Goal: Task Accomplishment & Management: Complete application form

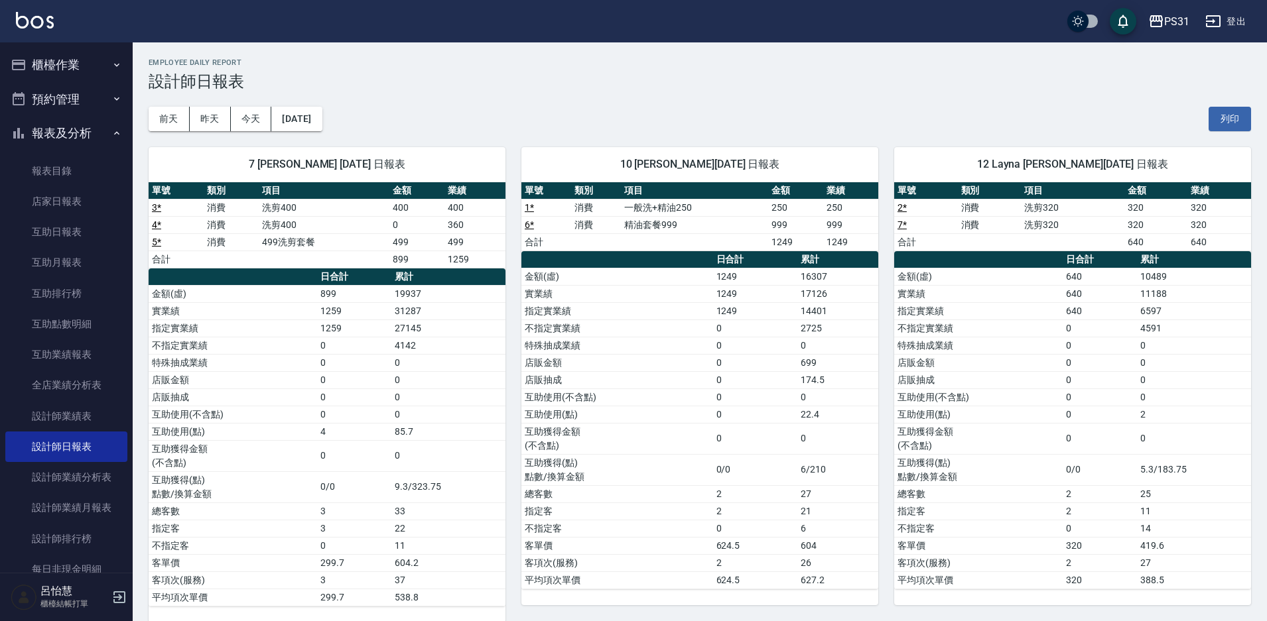
click at [61, 133] on button "報表及分析" at bounding box center [66, 133] width 122 height 34
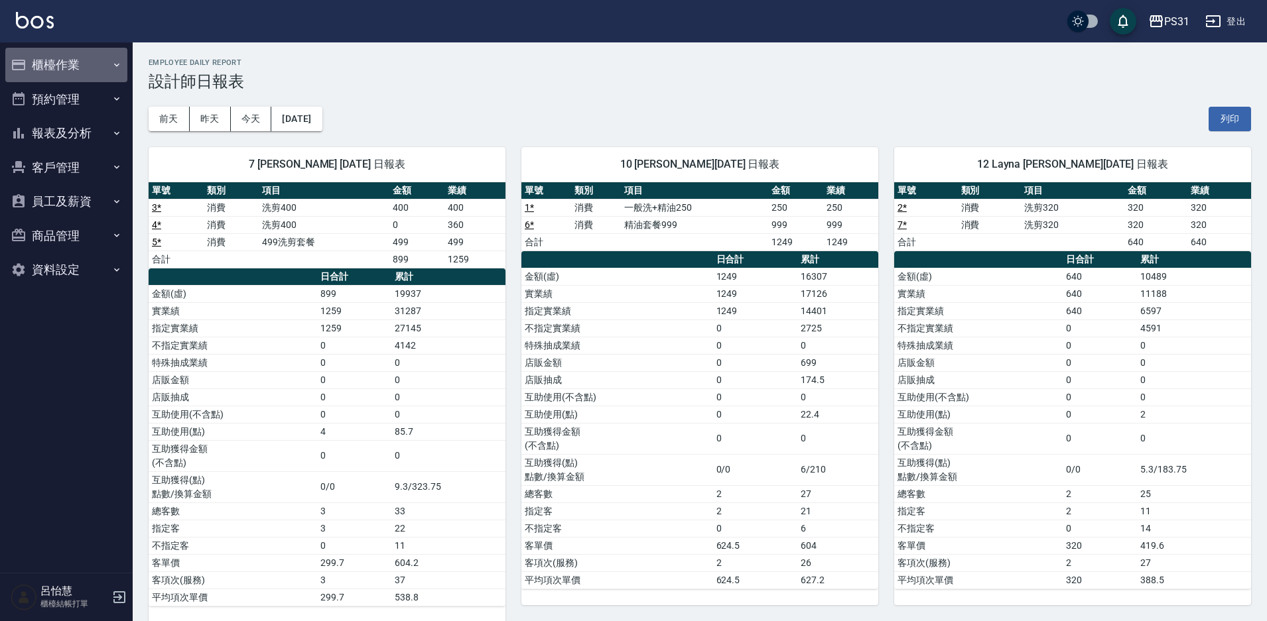
click at [60, 62] on button "櫃檯作業" at bounding box center [66, 65] width 122 height 34
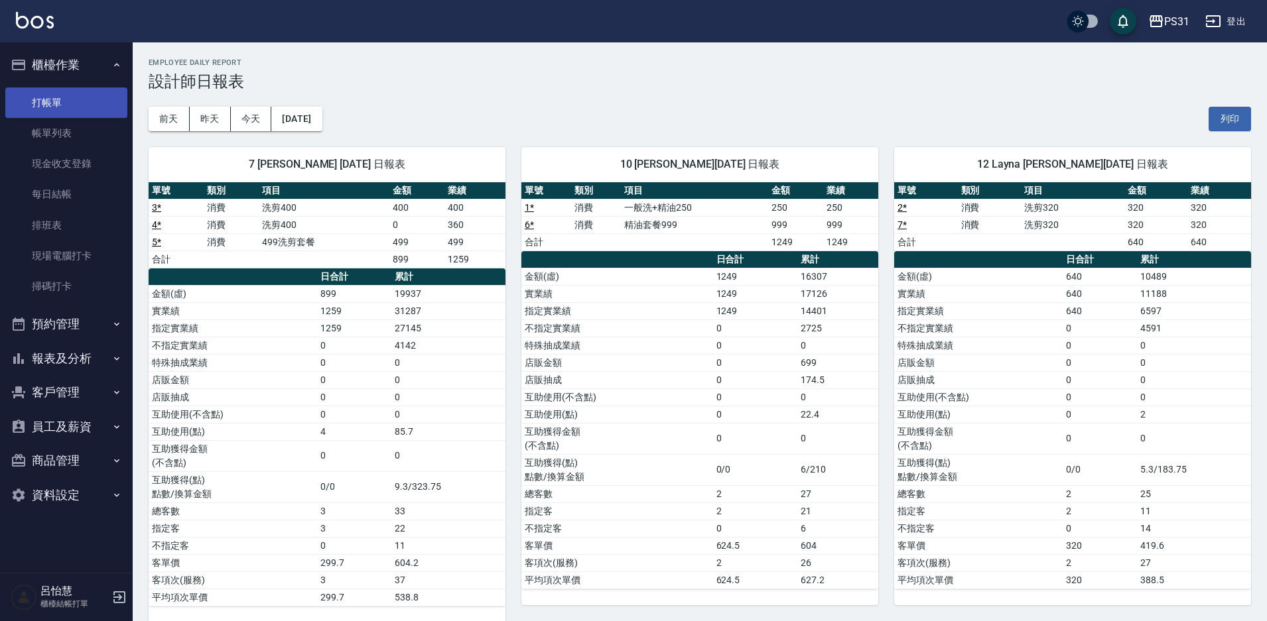
click at [64, 107] on link "打帳單" at bounding box center [66, 103] width 122 height 31
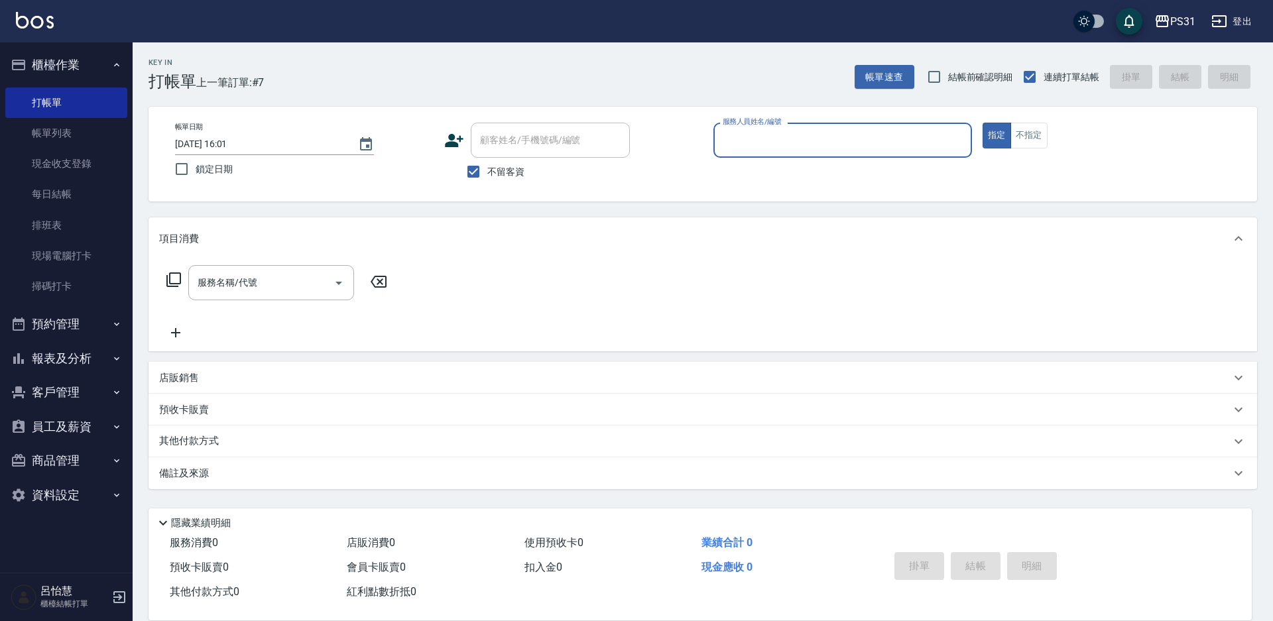
click at [811, 140] on input "服務人員姓名/編號" at bounding box center [843, 140] width 247 height 23
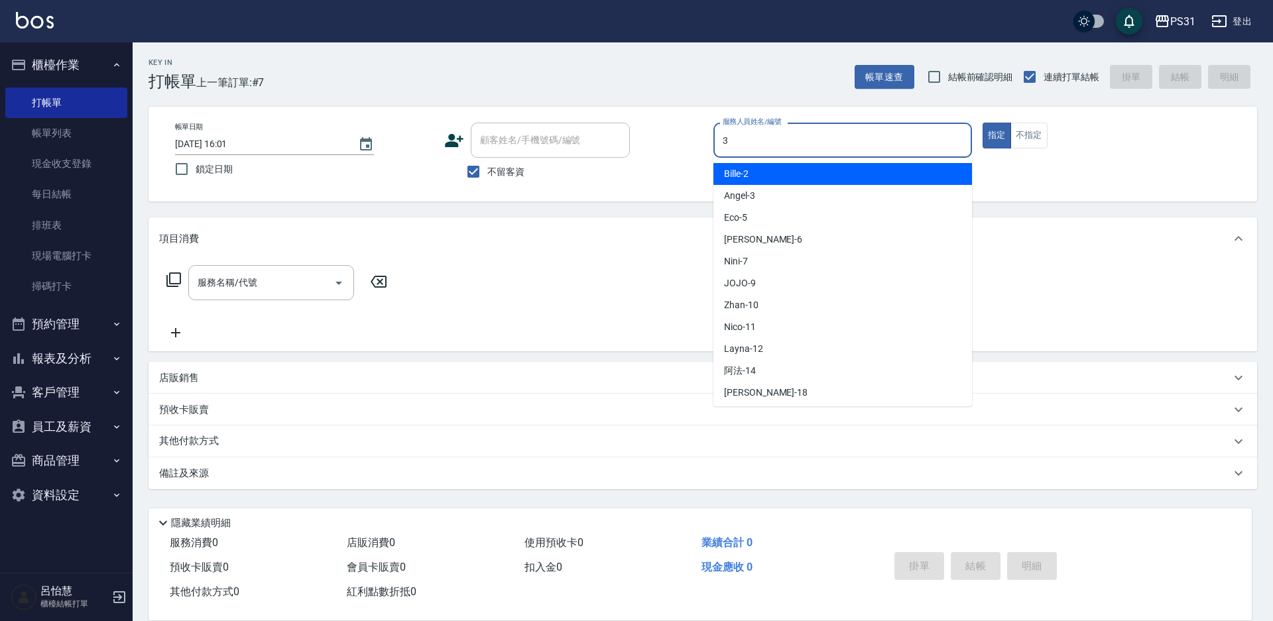
type input "[PERSON_NAME]-3"
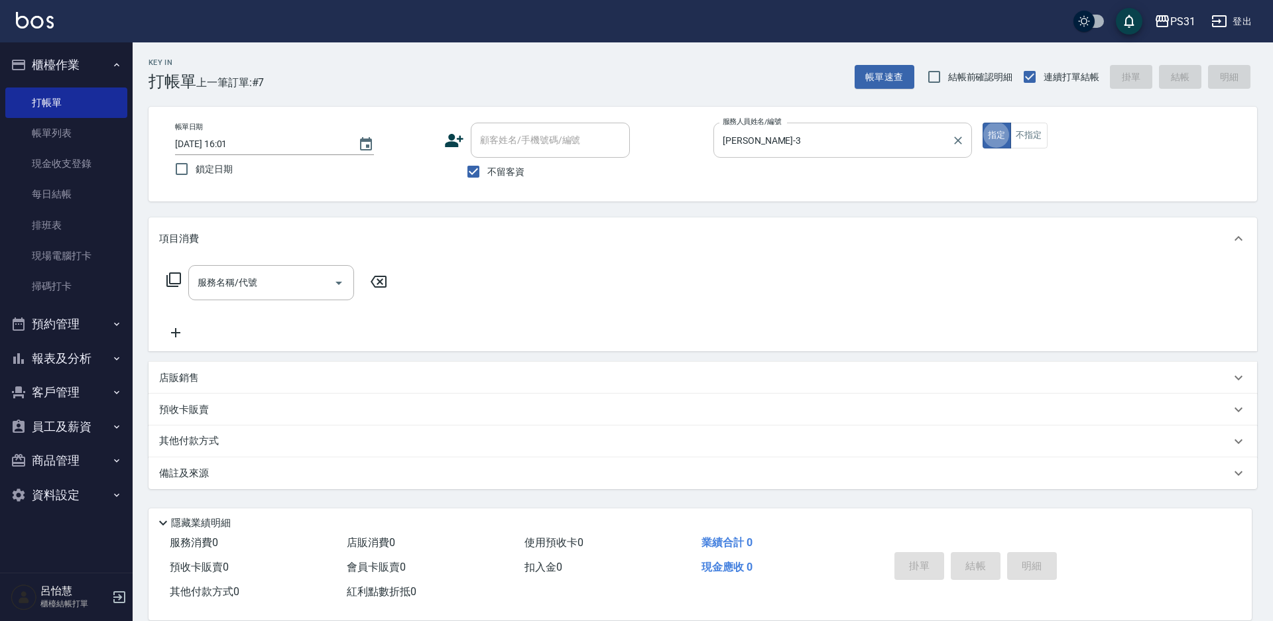
type button "true"
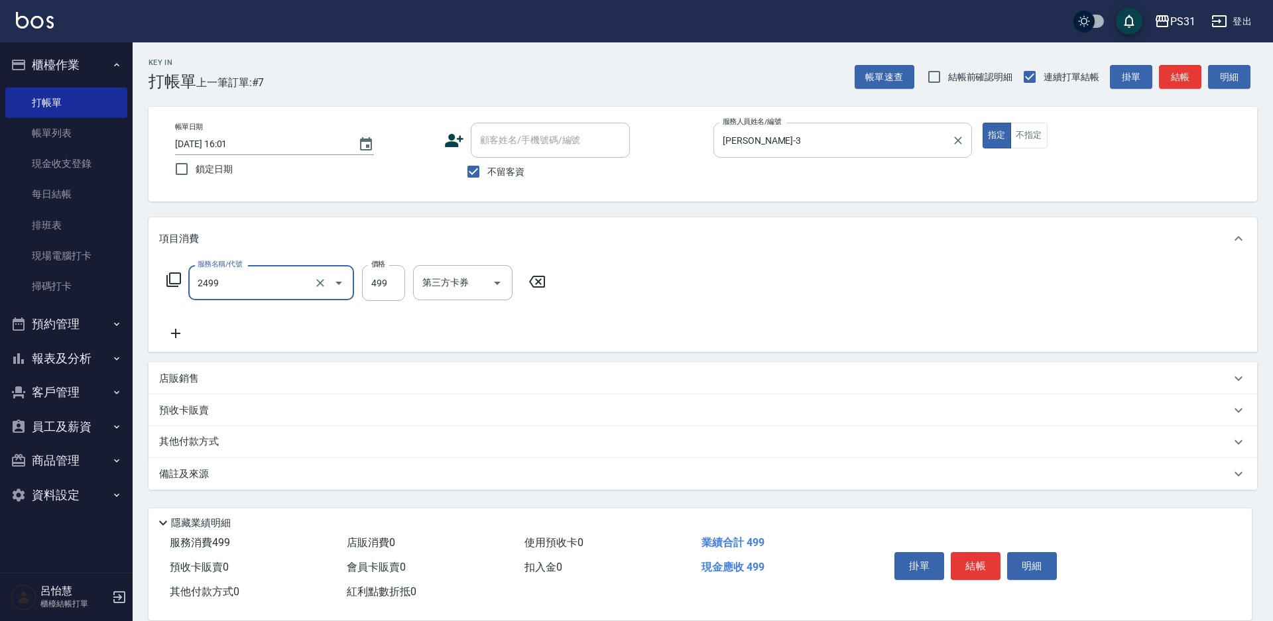
type input "499洗剪套餐(2499)"
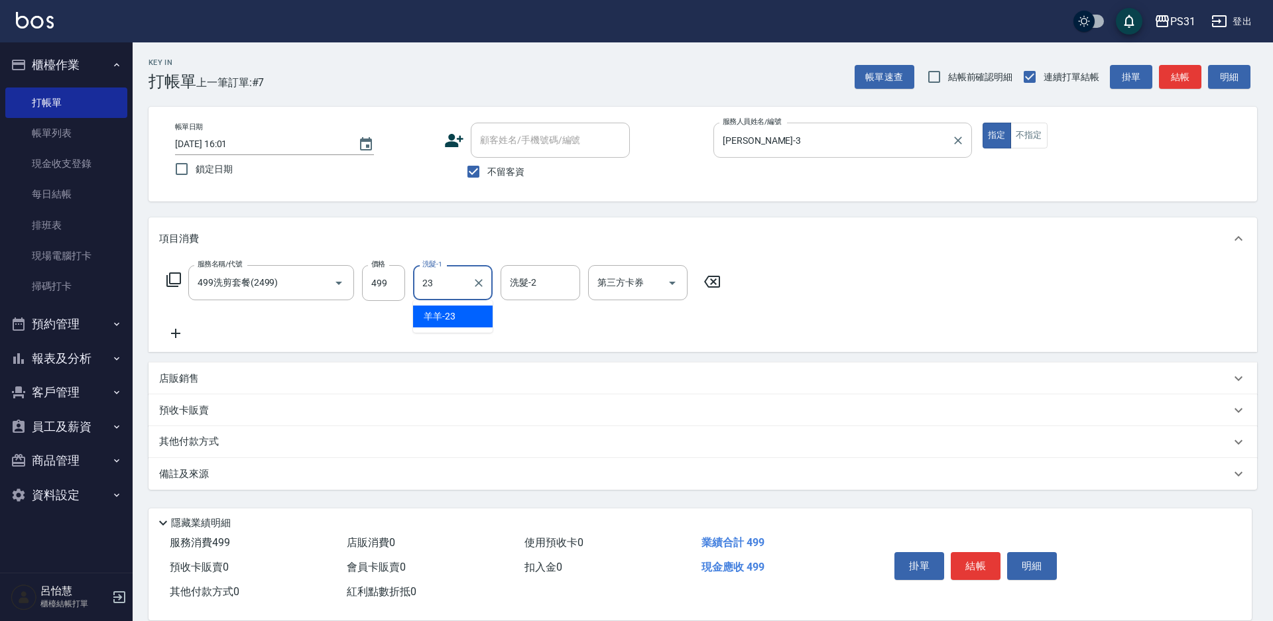
type input "羊羊-23"
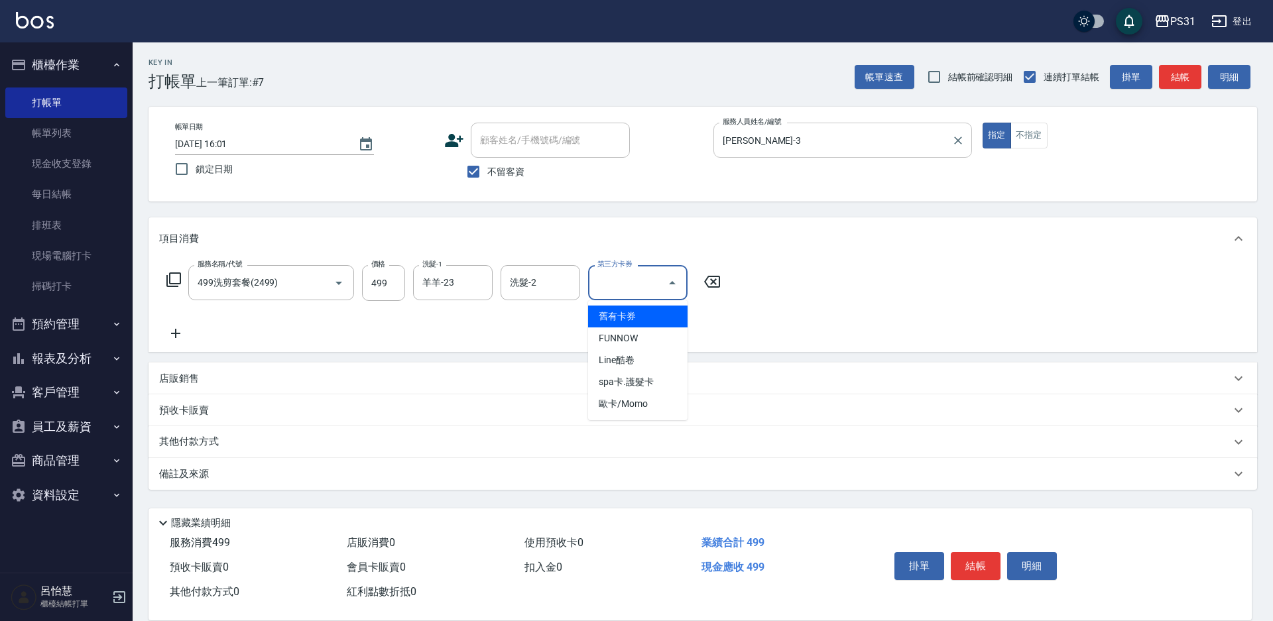
type input "舊有卡券"
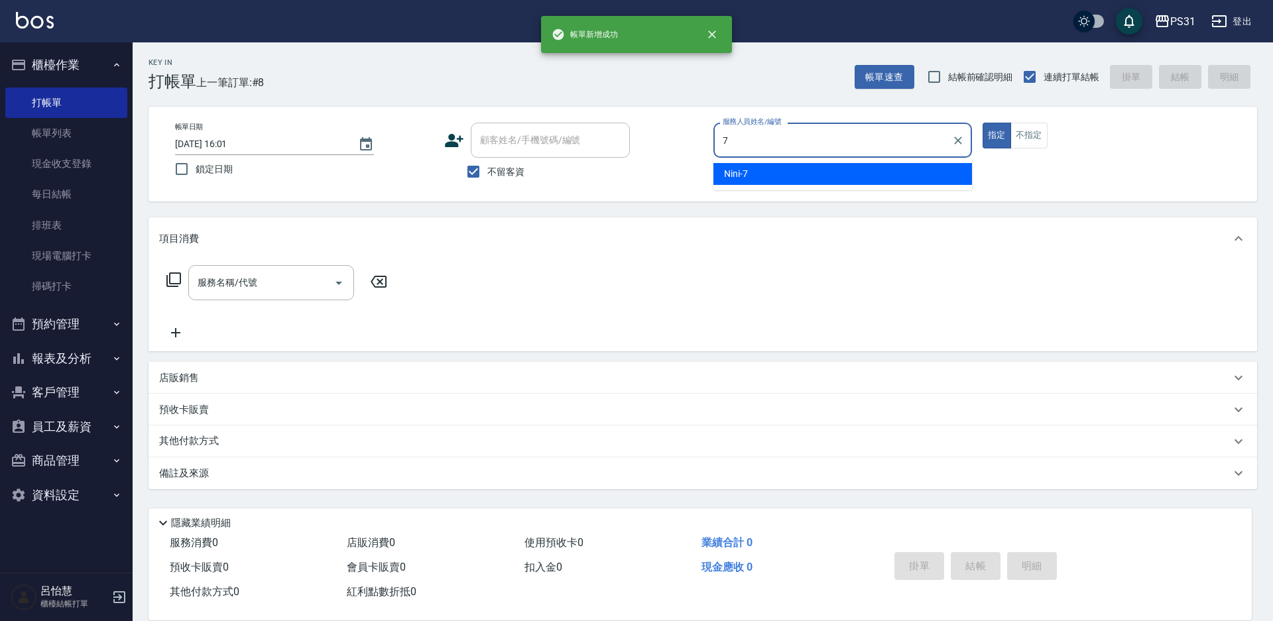
type input "Nini-7"
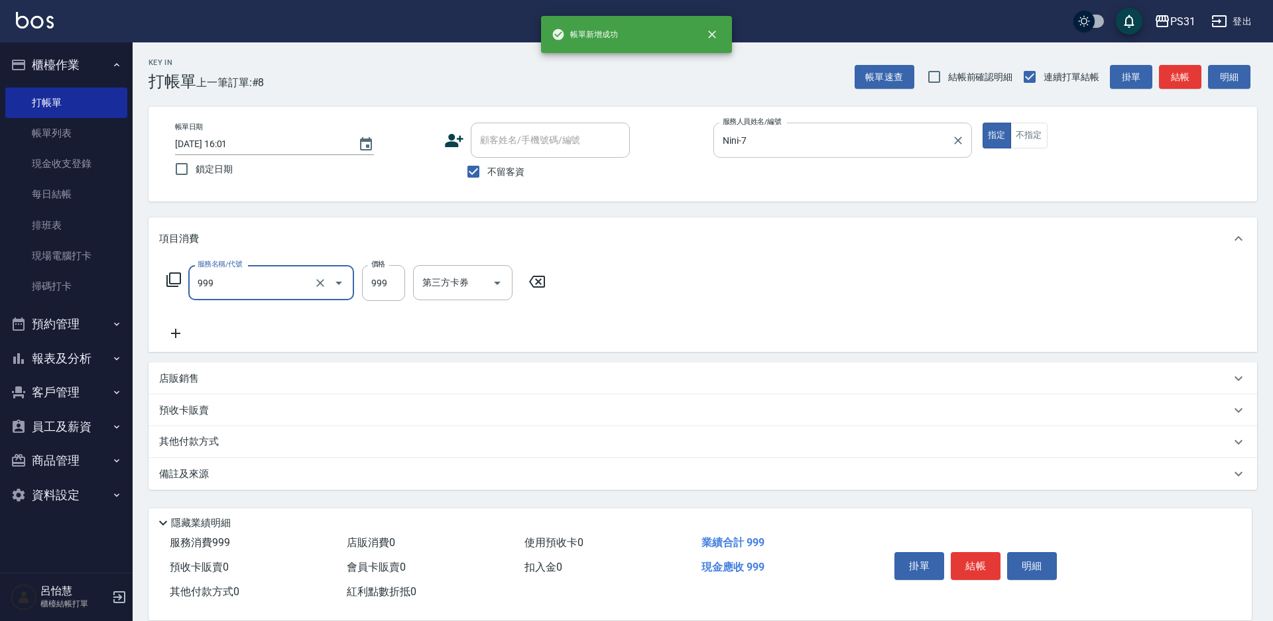
type input "精油套餐999(999)"
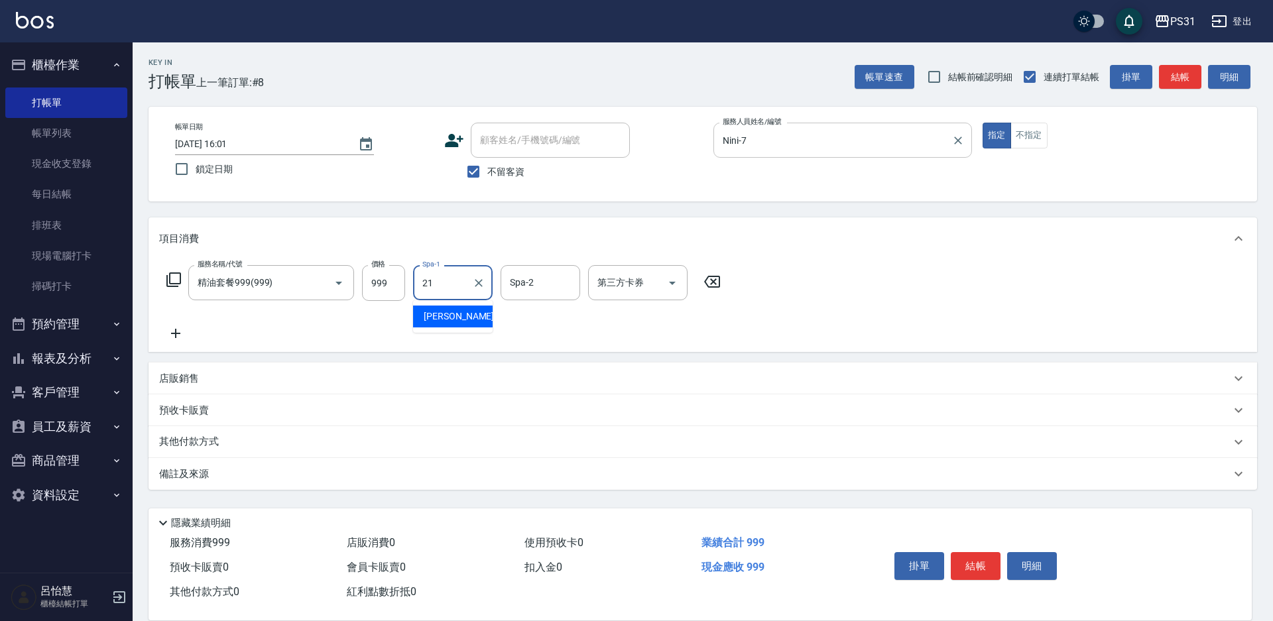
type input "[PERSON_NAME]-21"
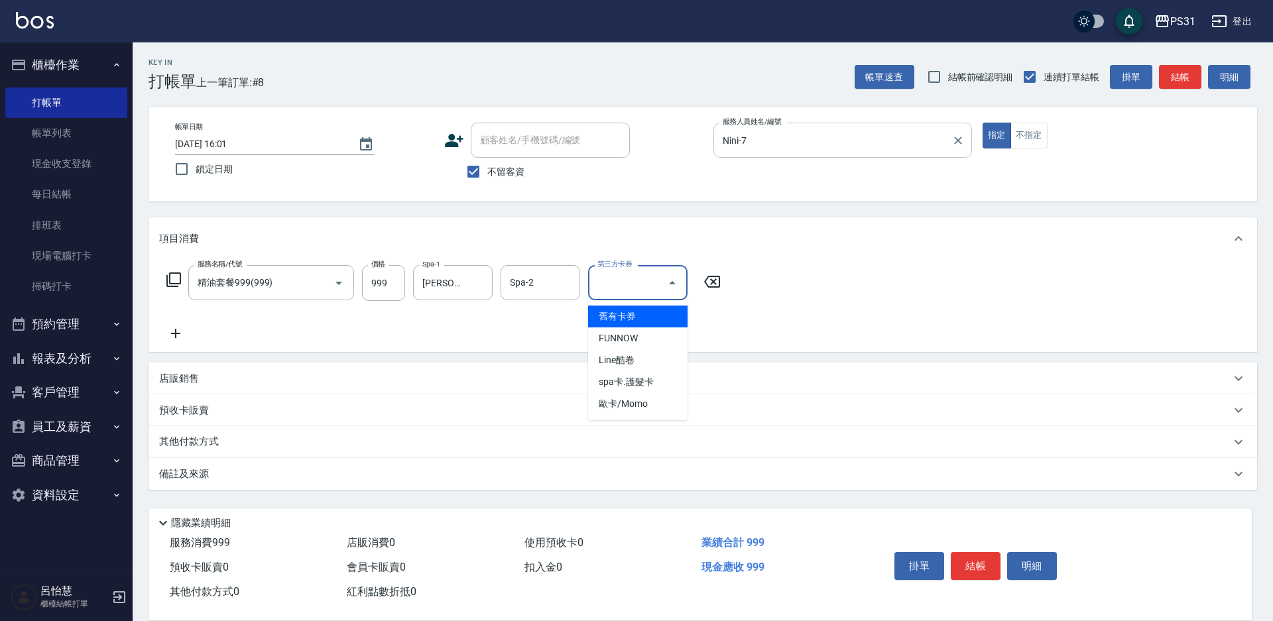
type input "舊有卡券"
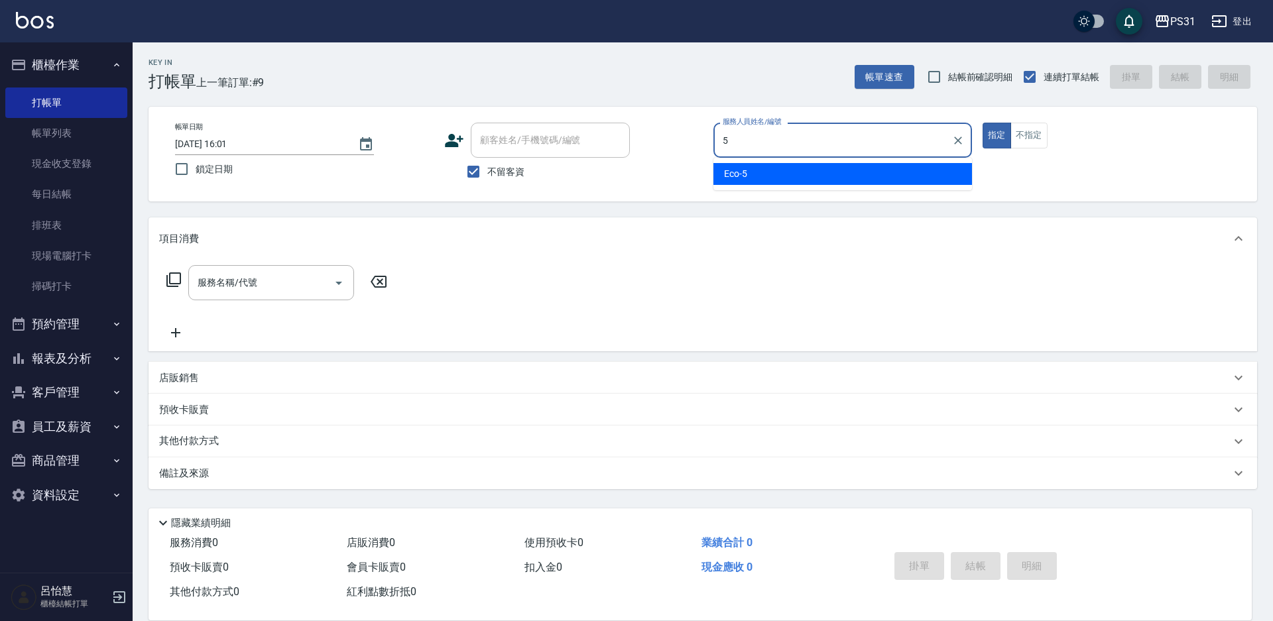
type input "Eco-5"
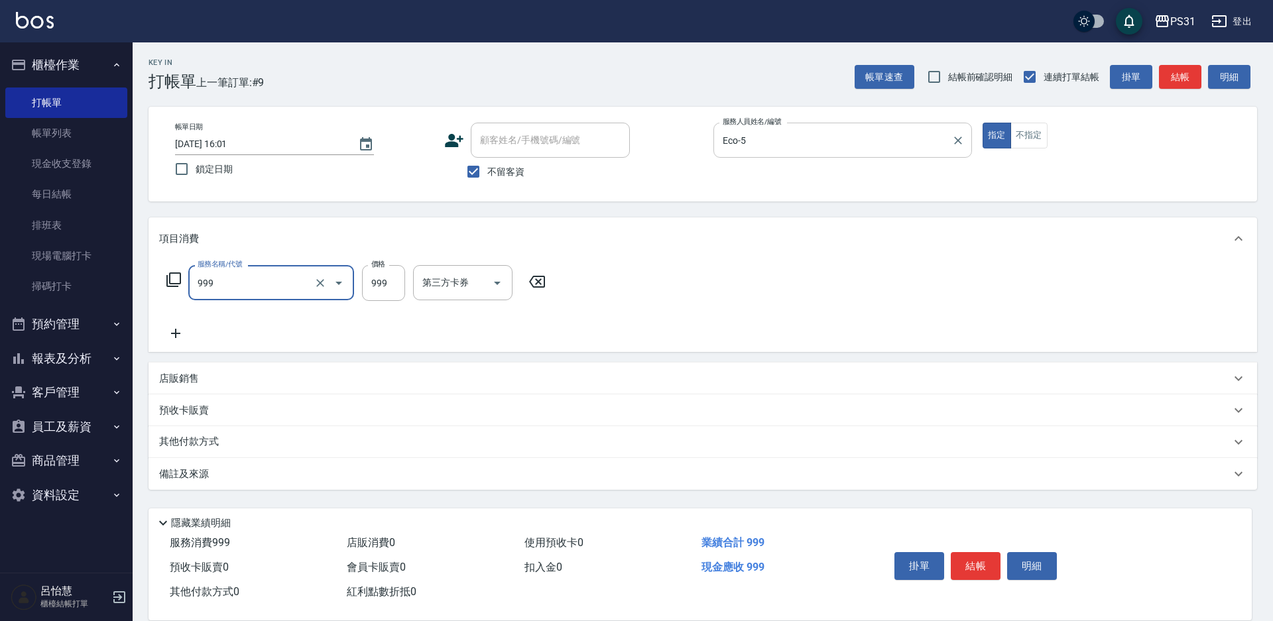
type input "精油套餐999(999)"
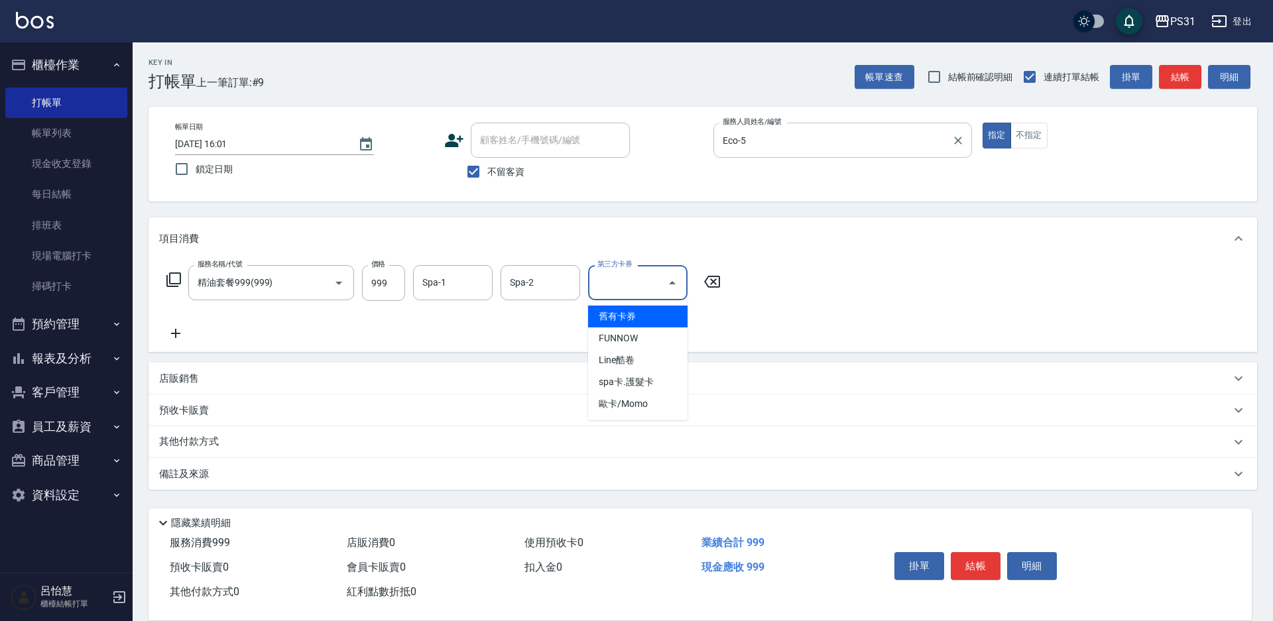
type input "舊有卡券"
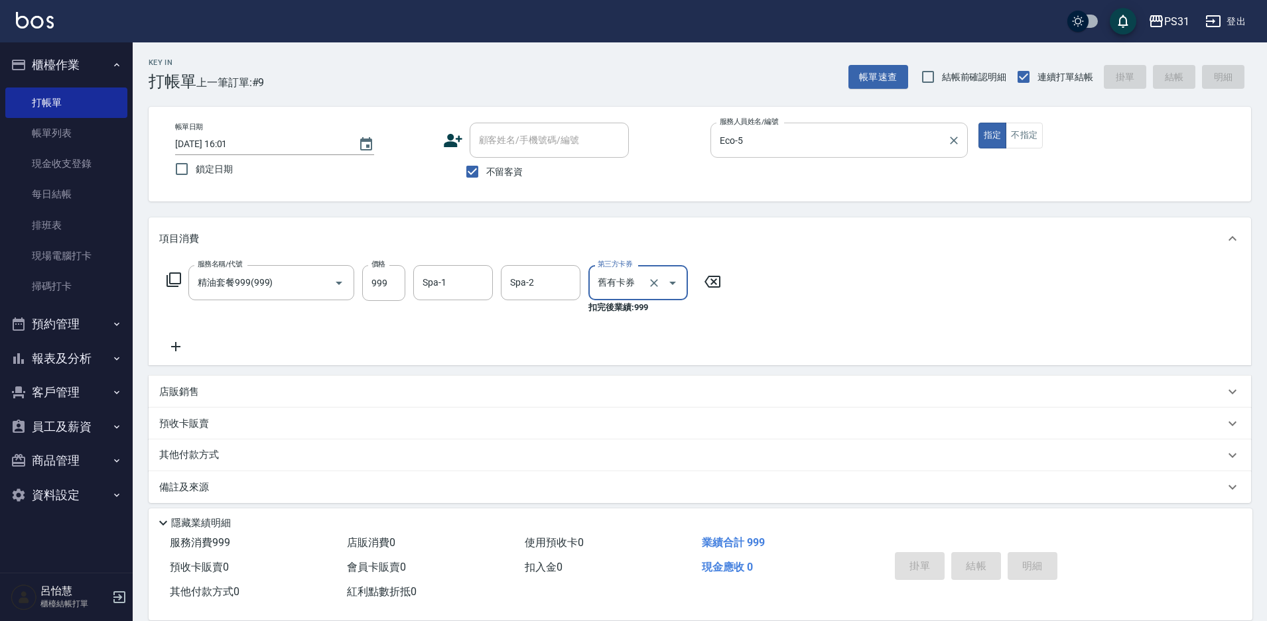
type input "[DATE] 16:02"
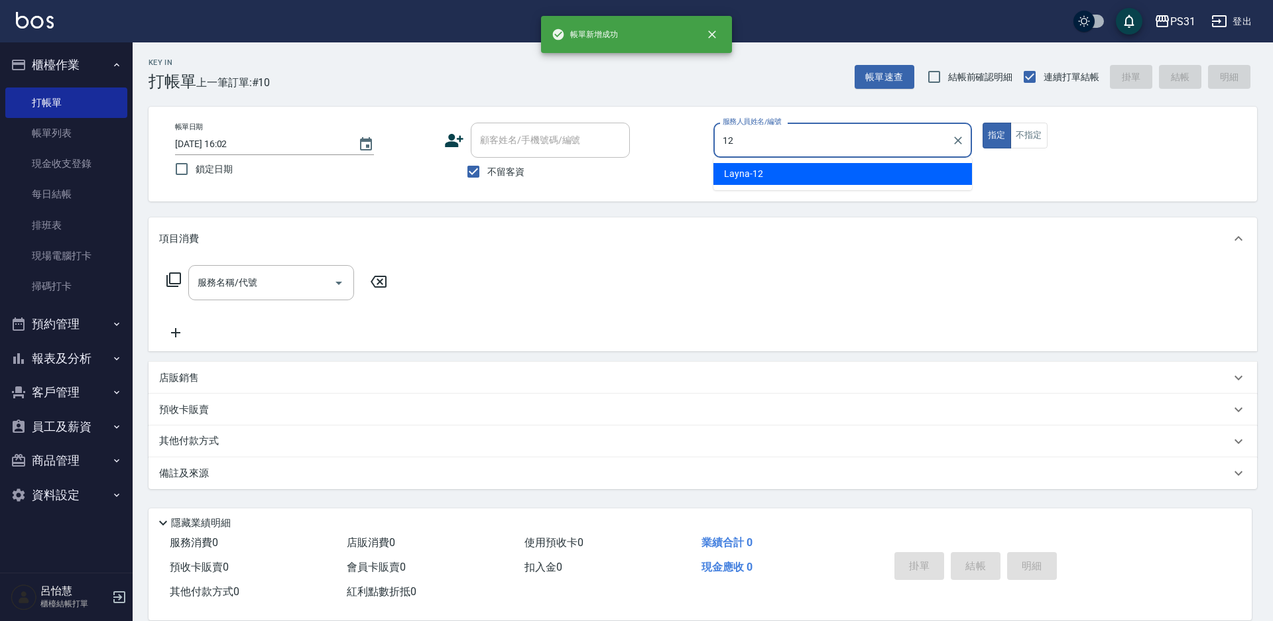
type input "Layna-12"
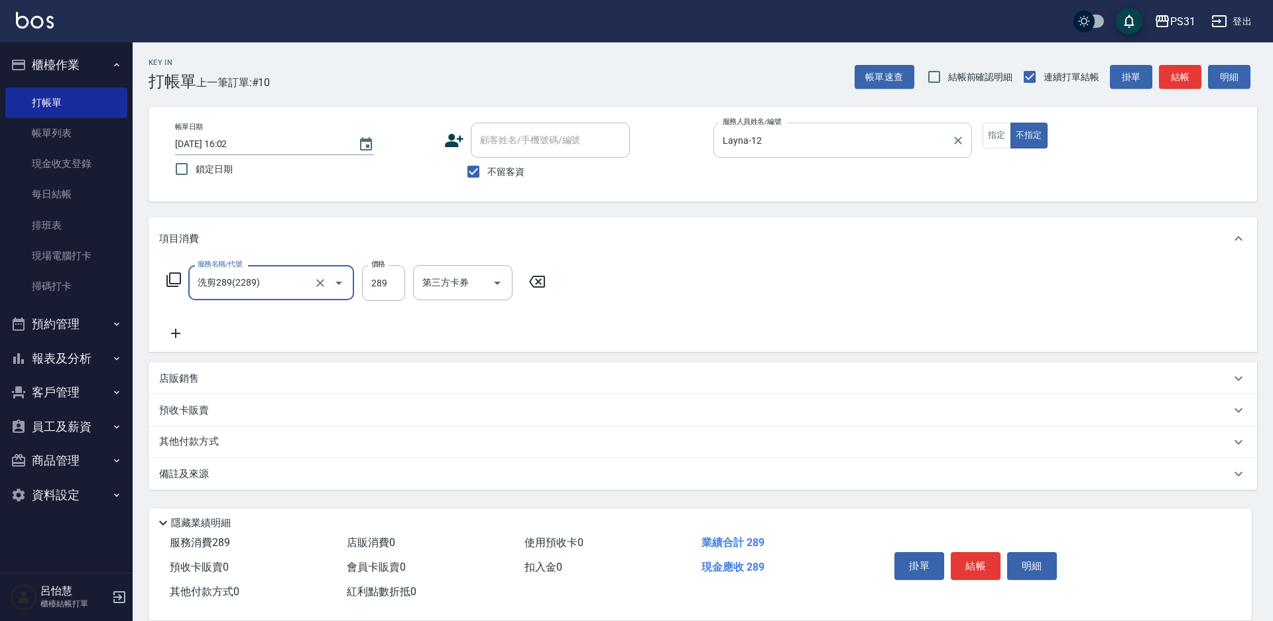
type input "洗剪289(2289)"
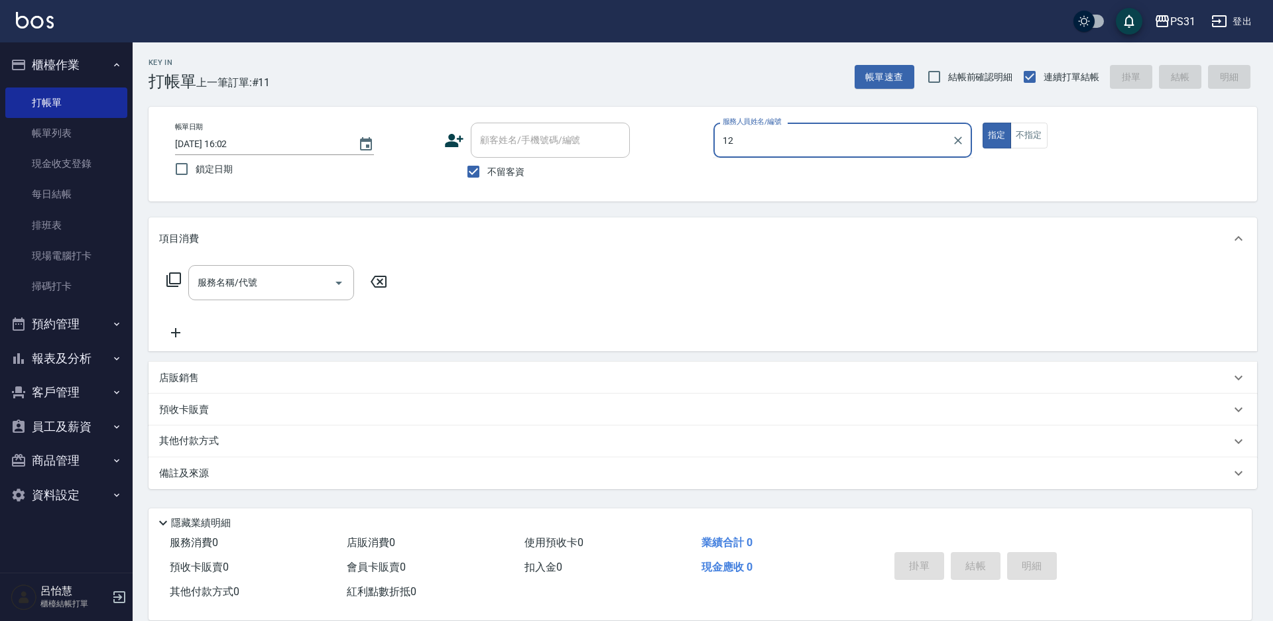
type input "Layna-12"
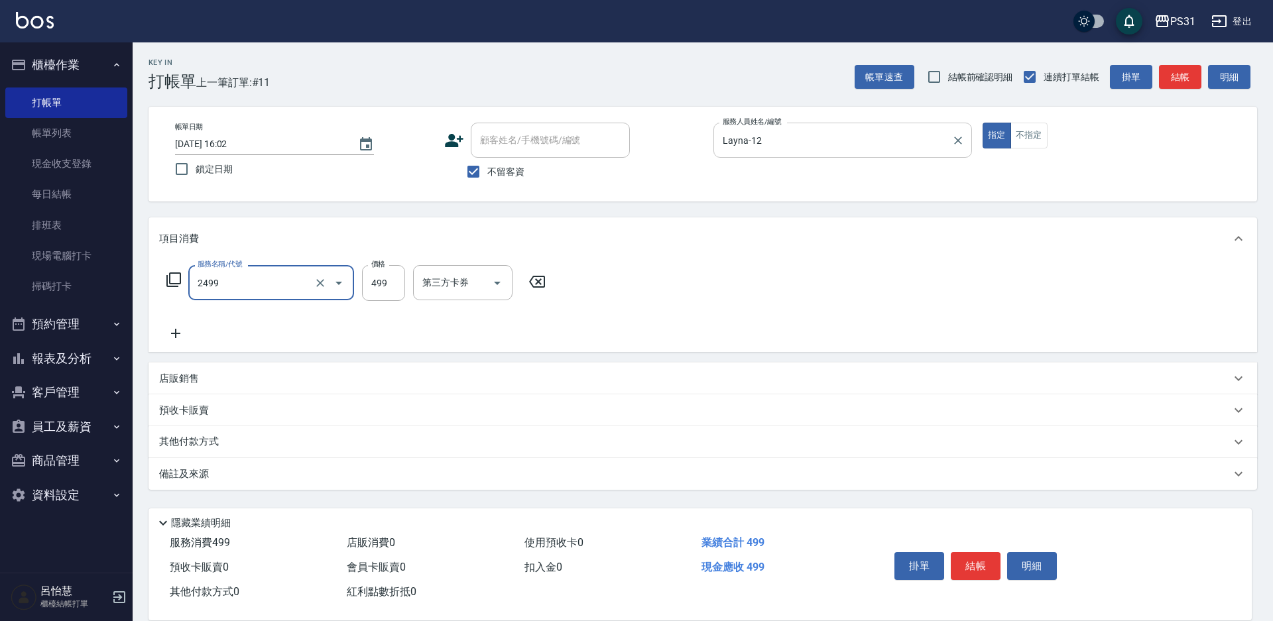
type input "499洗剪套餐(2499)"
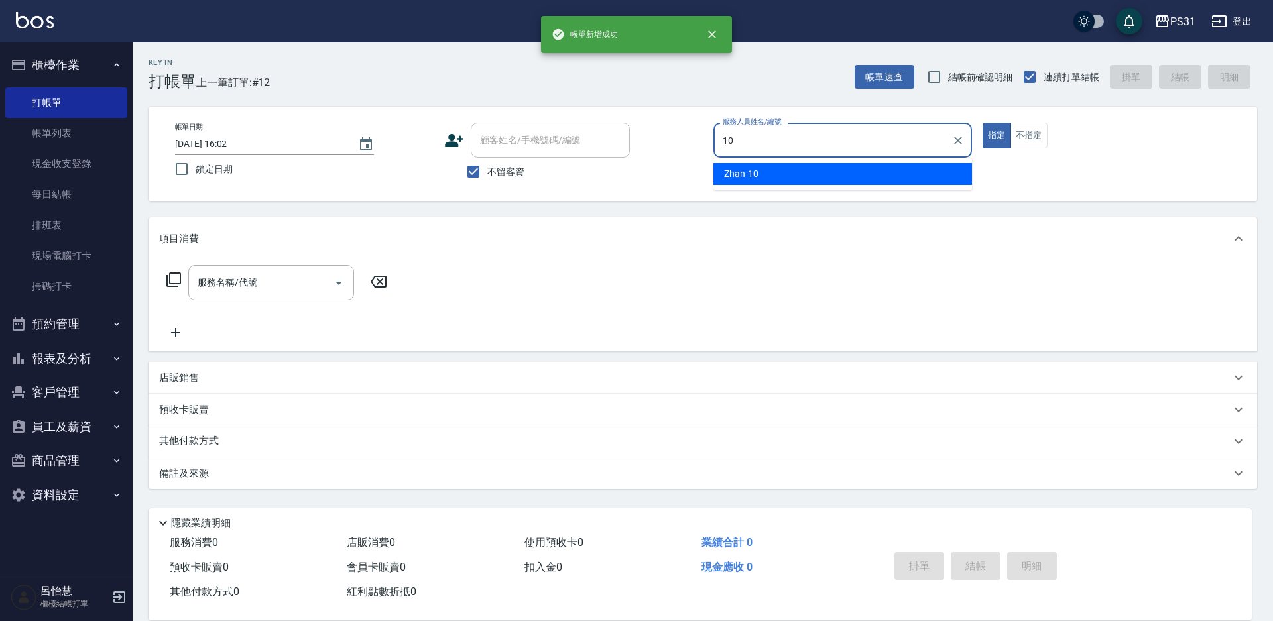
type input "Zhan-10"
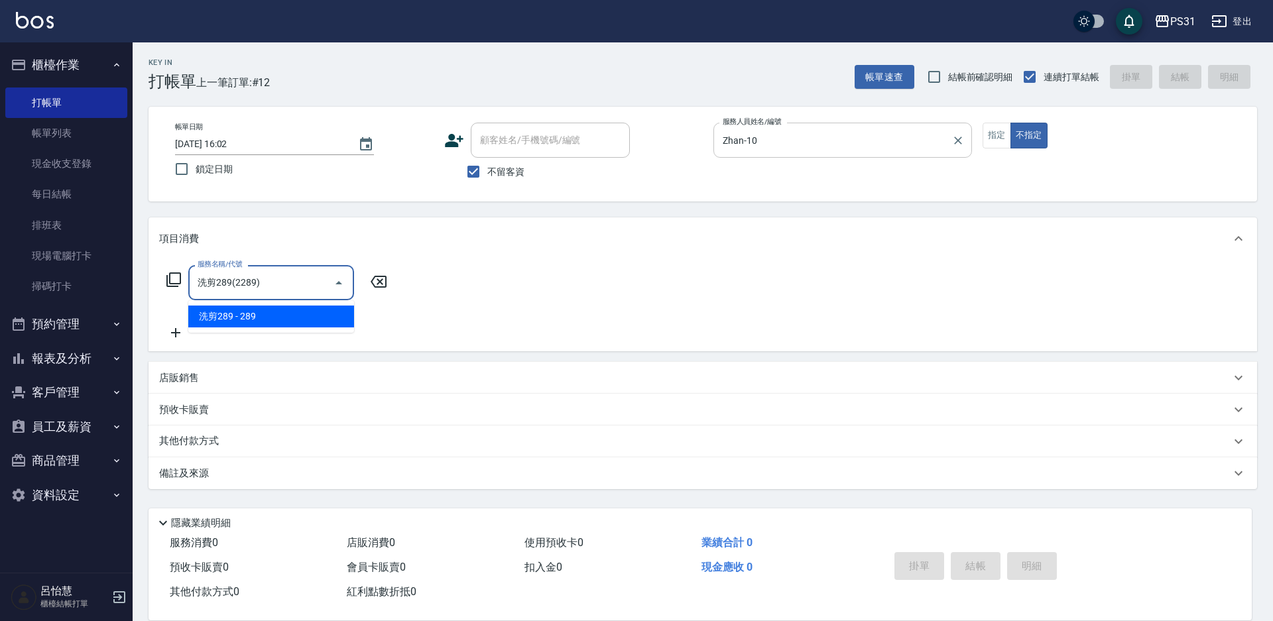
type input "洗剪289(2289)"
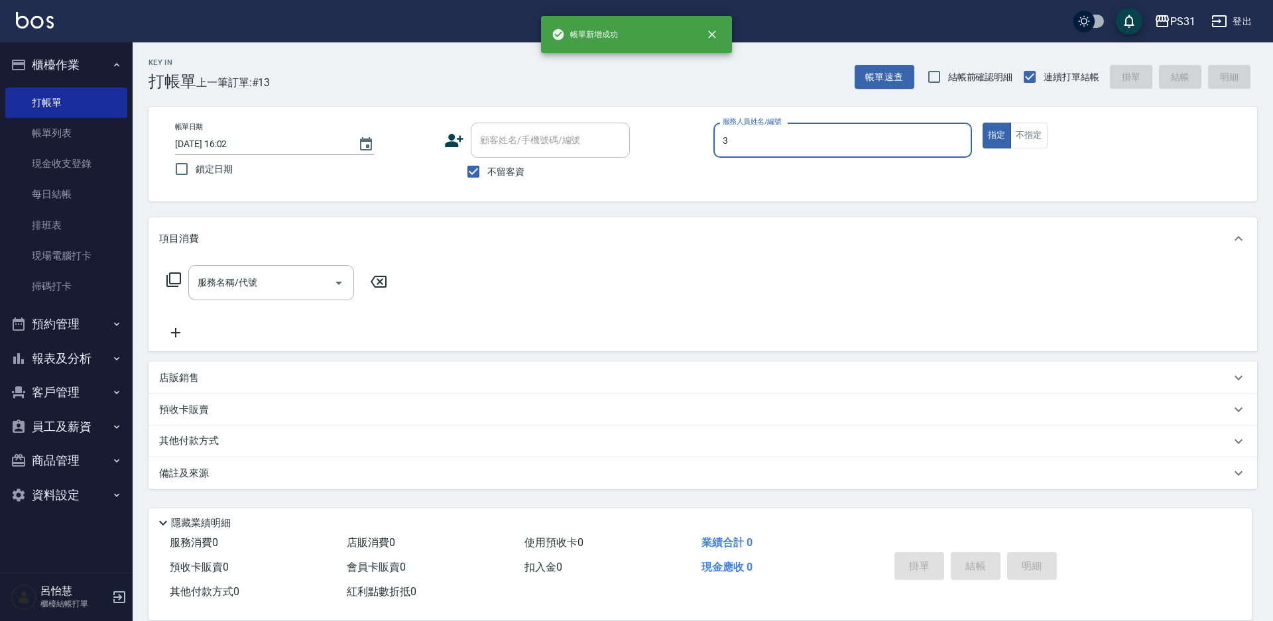
type input "[PERSON_NAME]-3"
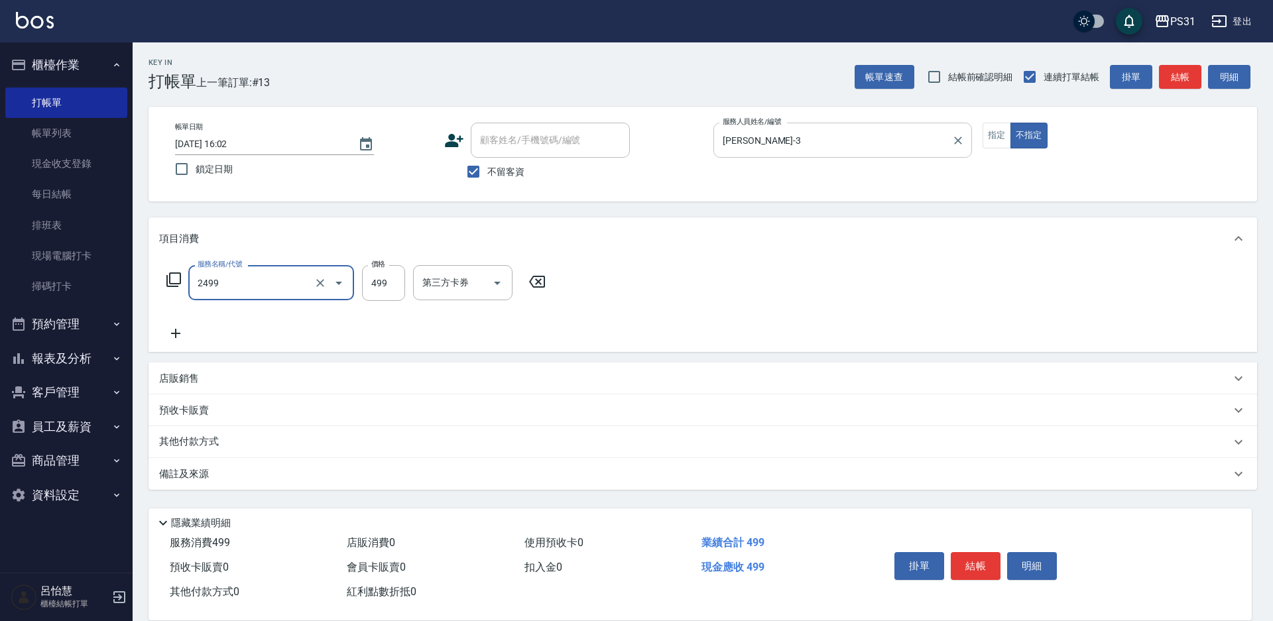
type input "499洗剪套餐(2499)"
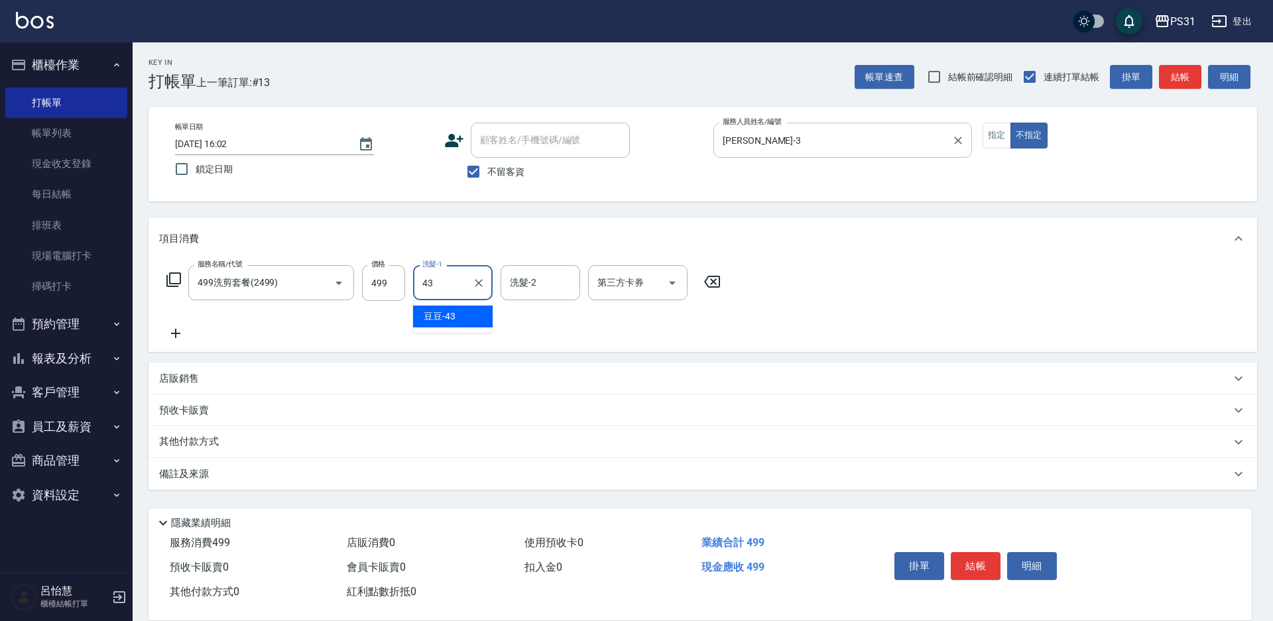
type input "豆豆-43"
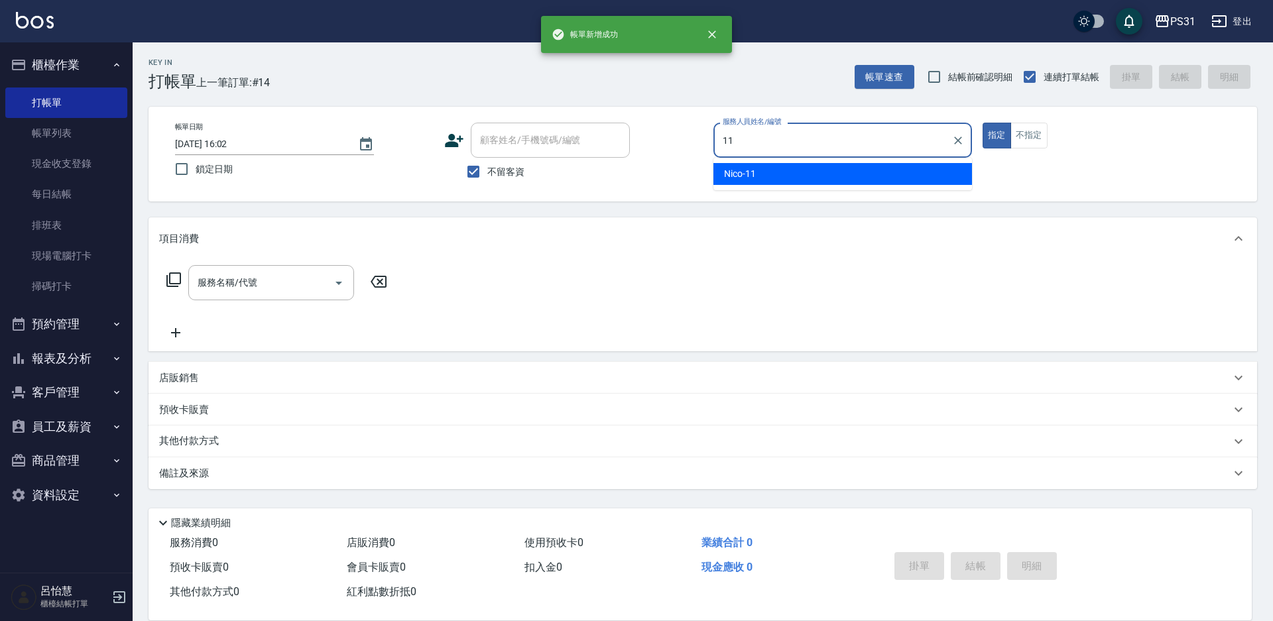
type input "Nico-11"
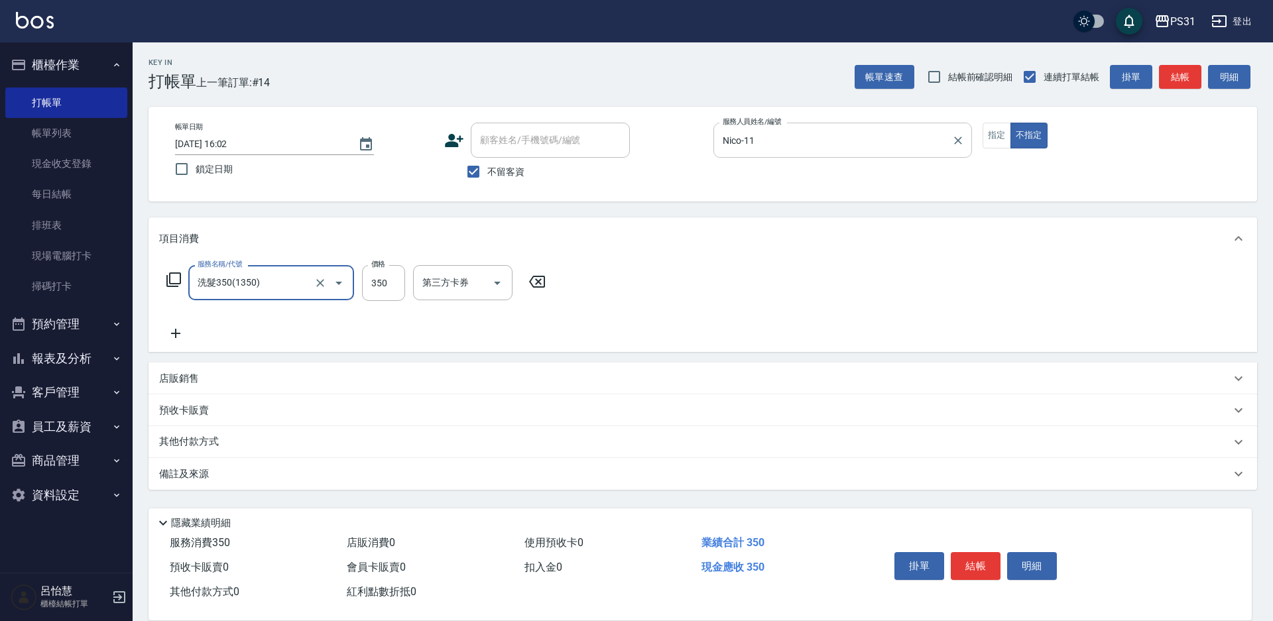
type input "洗髮350(1350)"
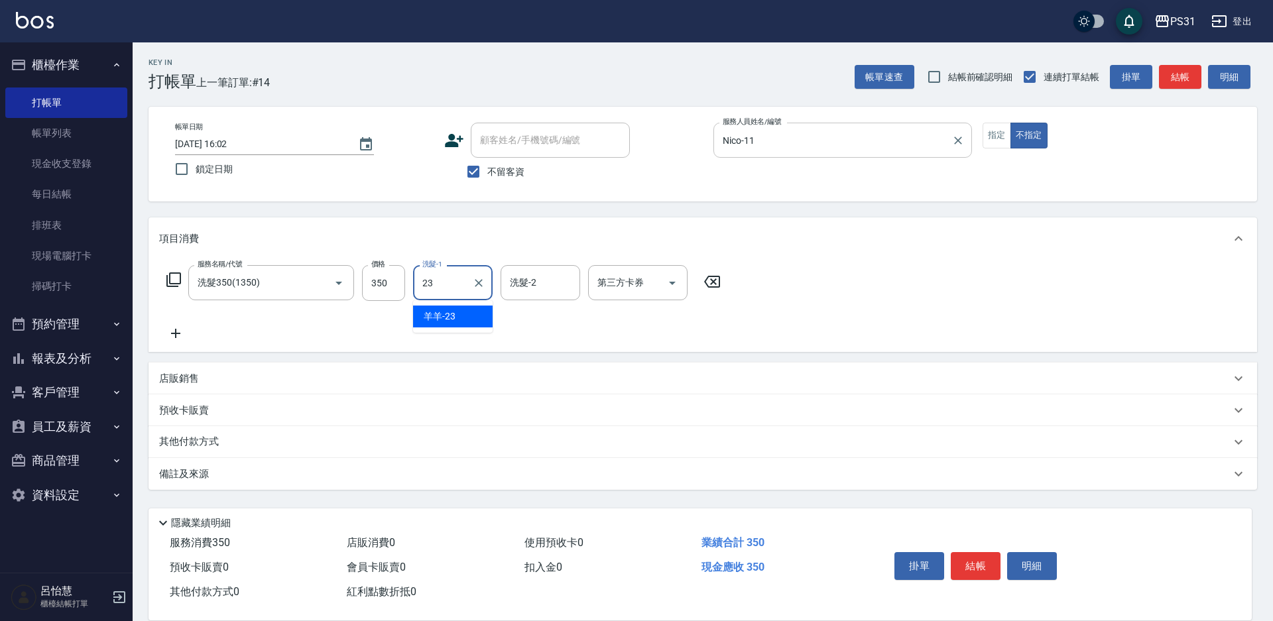
type input "羊羊-23"
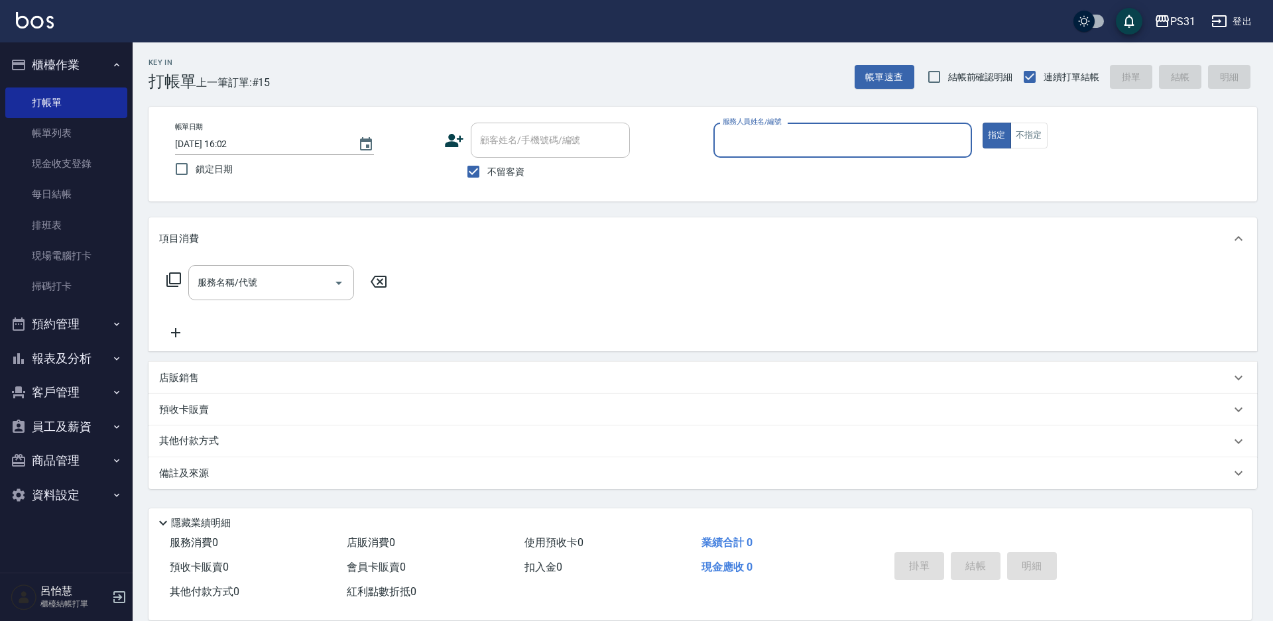
drag, startPoint x: 58, startPoint y: 60, endPoint x: 58, endPoint y: 70, distance: 10.0
click at [58, 59] on button "櫃檯作業" at bounding box center [66, 65] width 122 height 34
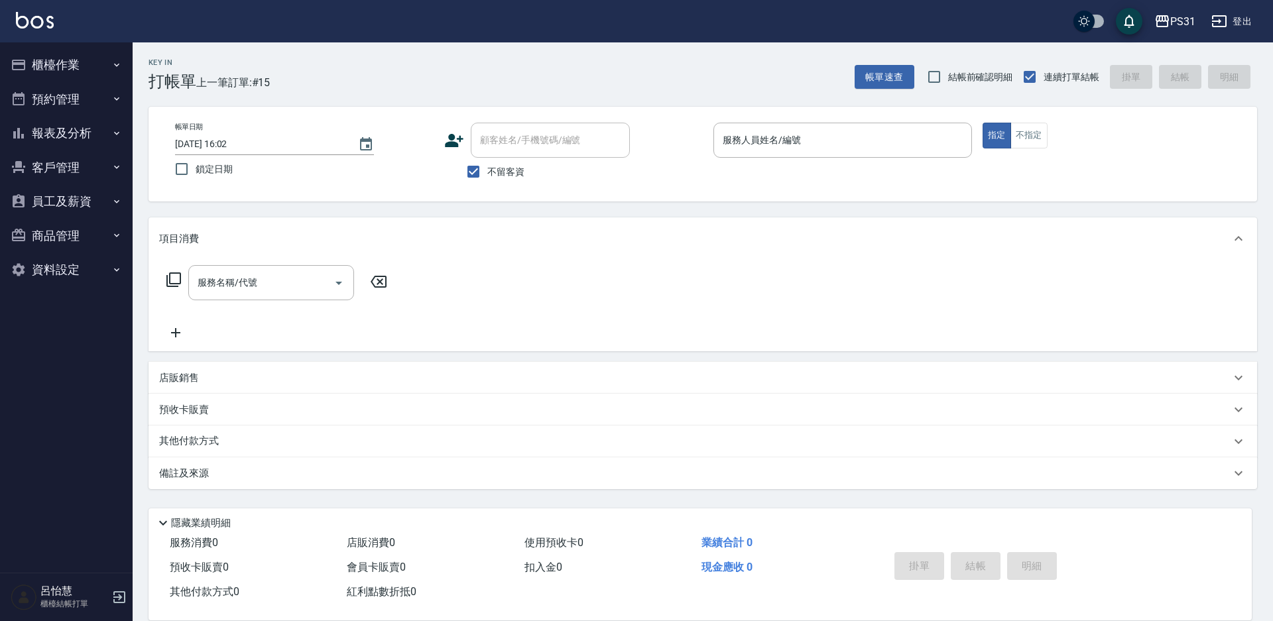
click at [78, 130] on button "報表及分析" at bounding box center [66, 133] width 122 height 34
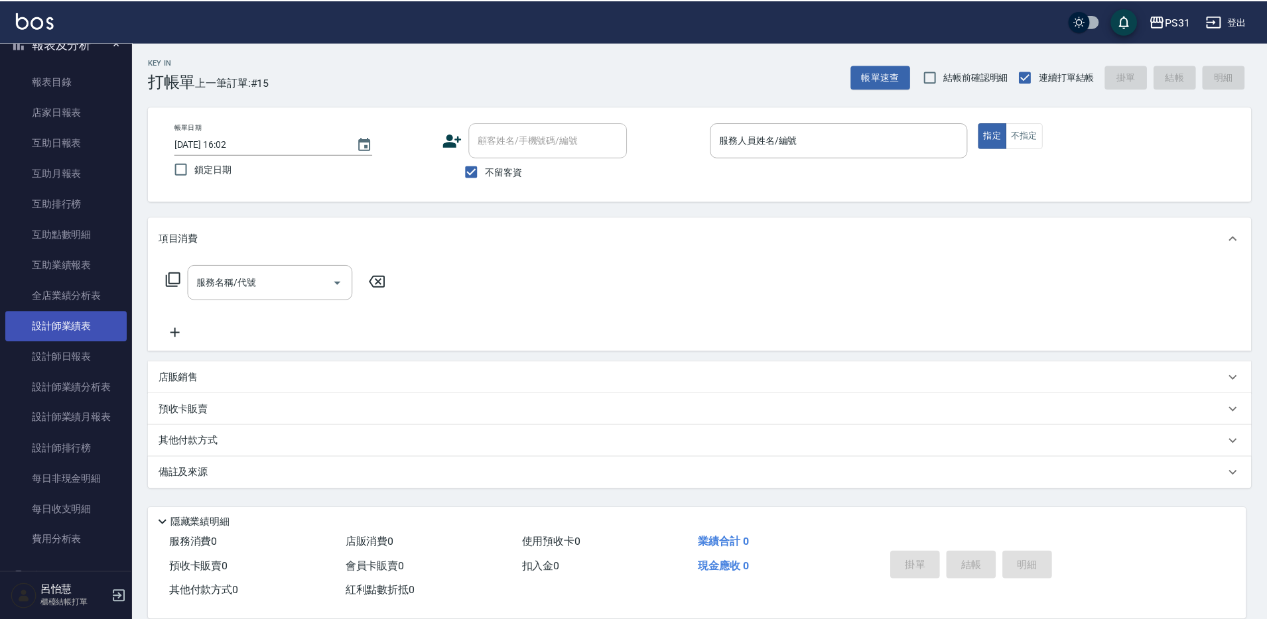
scroll to position [66, 0]
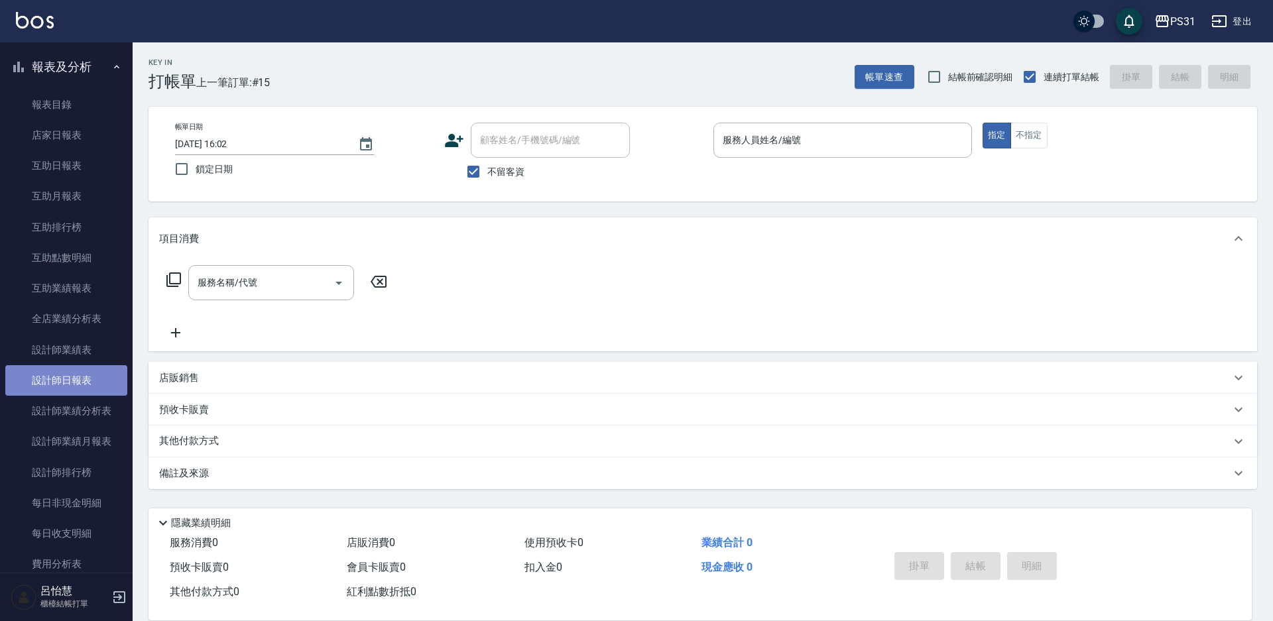
click at [82, 387] on link "設計師日報表" at bounding box center [66, 380] width 122 height 31
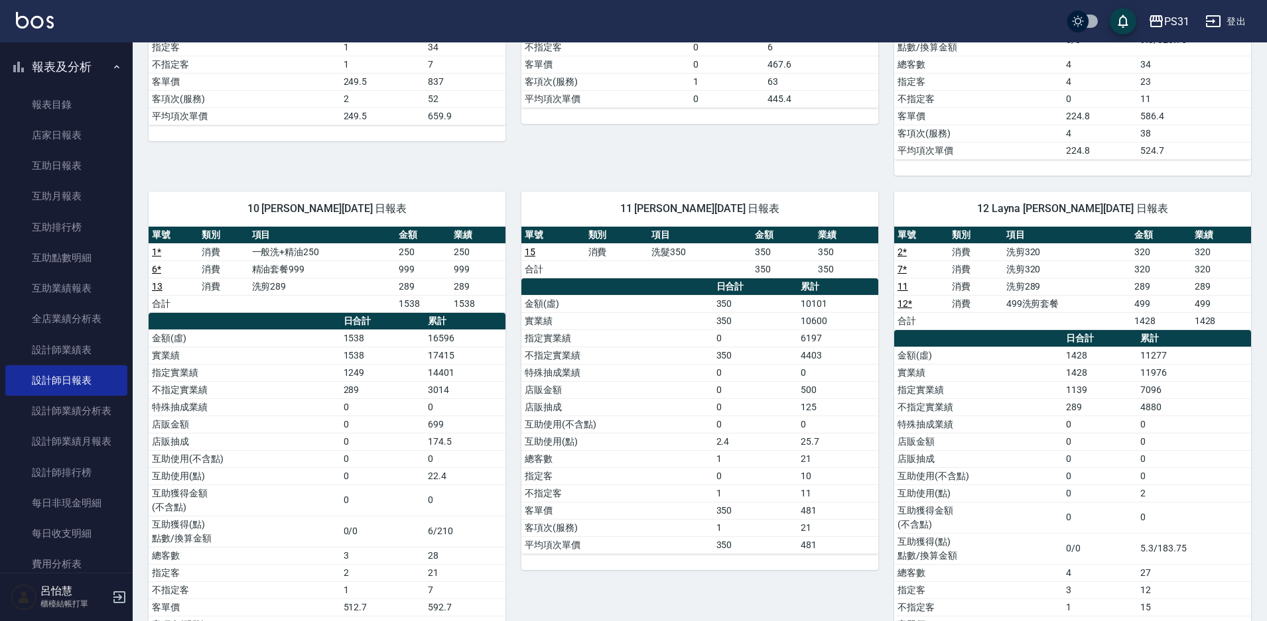
scroll to position [543, 0]
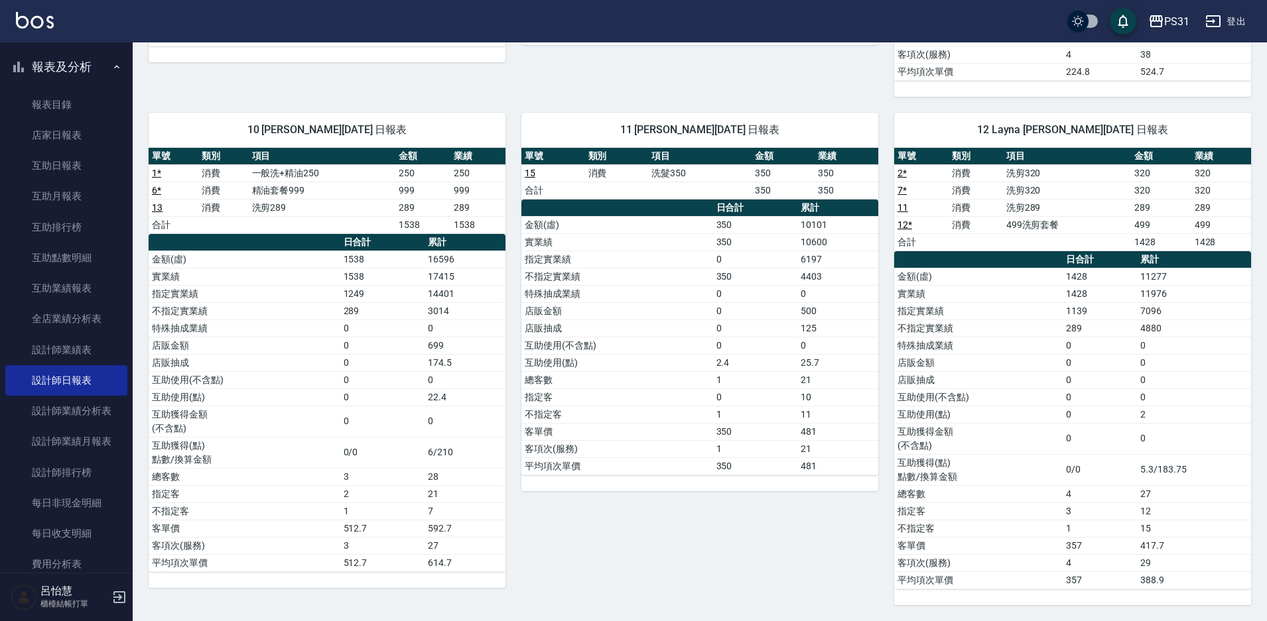
click at [883, 292] on div "12 Layna [PERSON_NAME][DATE] 日報表 單號 類別 項目 金額 業績 2 * 消費 洗剪320 320 320 7 * 消費 洗剪3…" at bounding box center [1064, 351] width 373 height 509
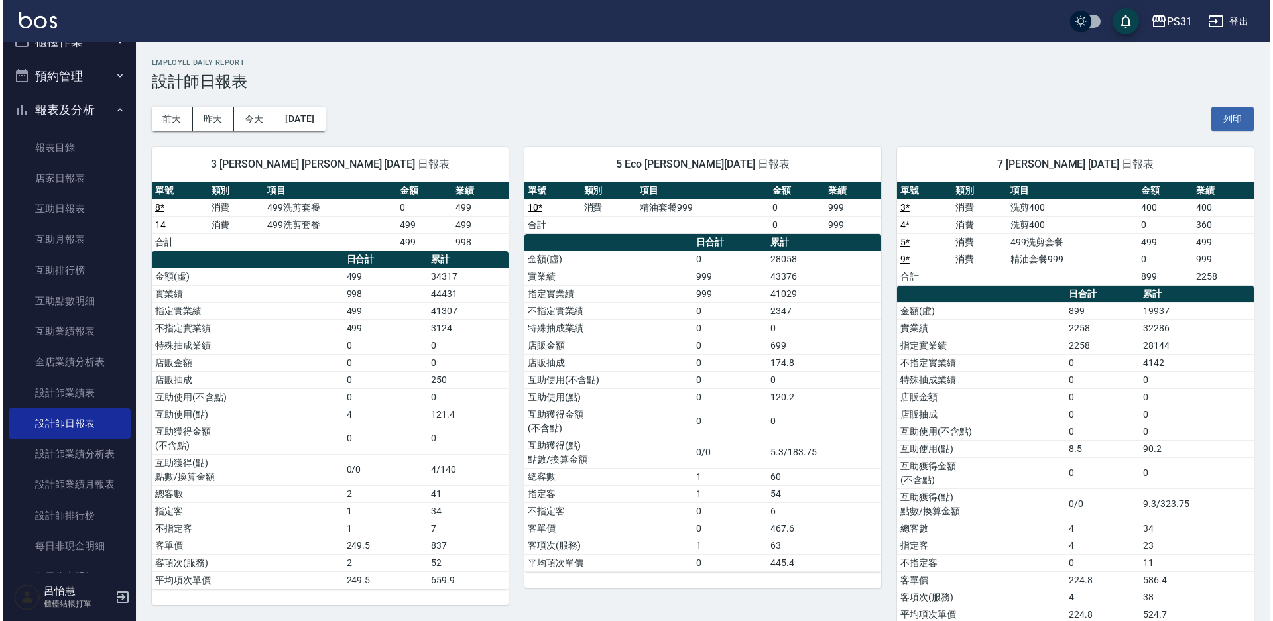
scroll to position [0, 0]
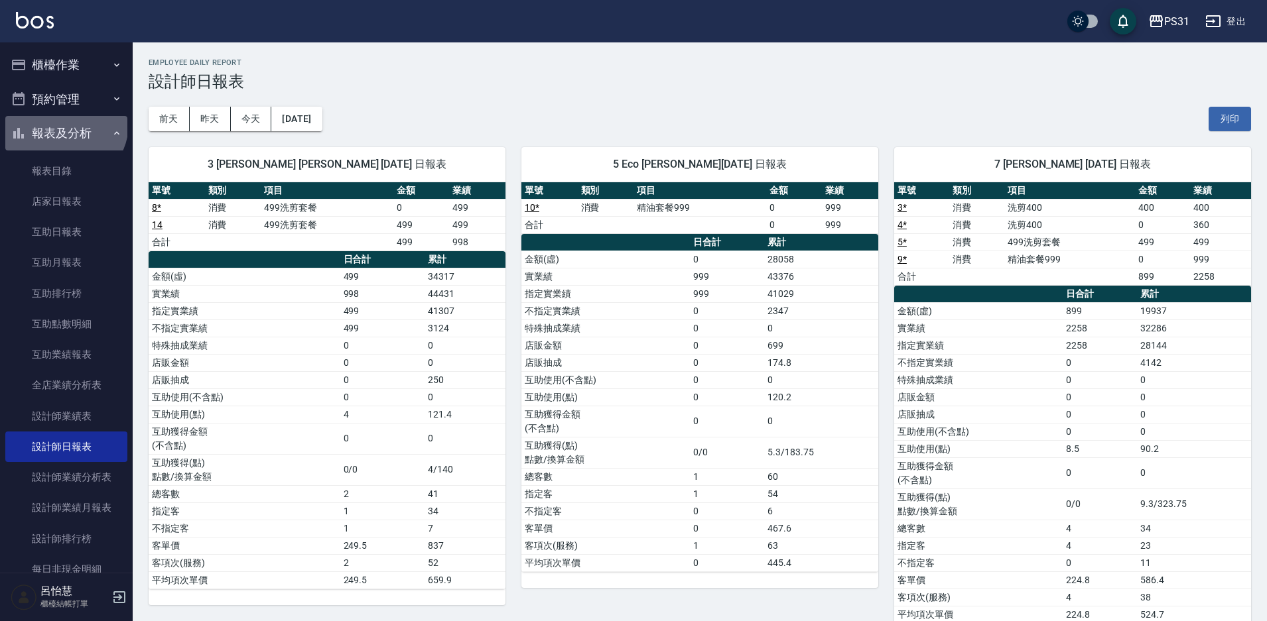
click at [64, 124] on button "報表及分析" at bounding box center [66, 133] width 122 height 34
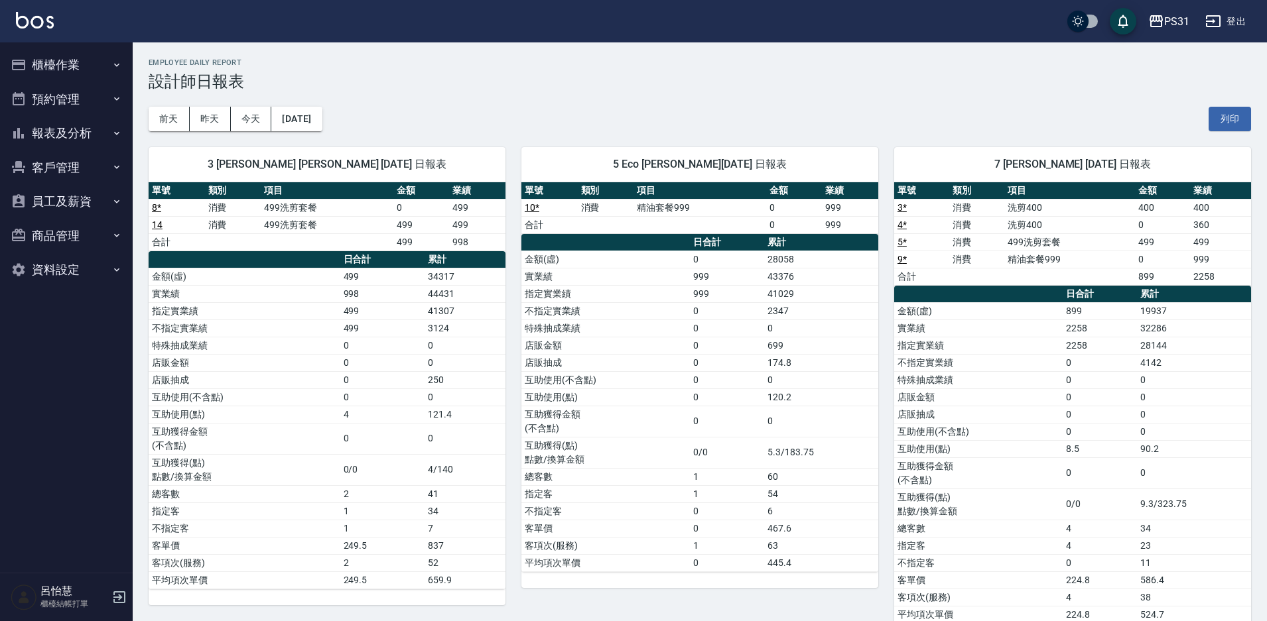
click at [57, 60] on button "櫃檯作業" at bounding box center [66, 65] width 122 height 34
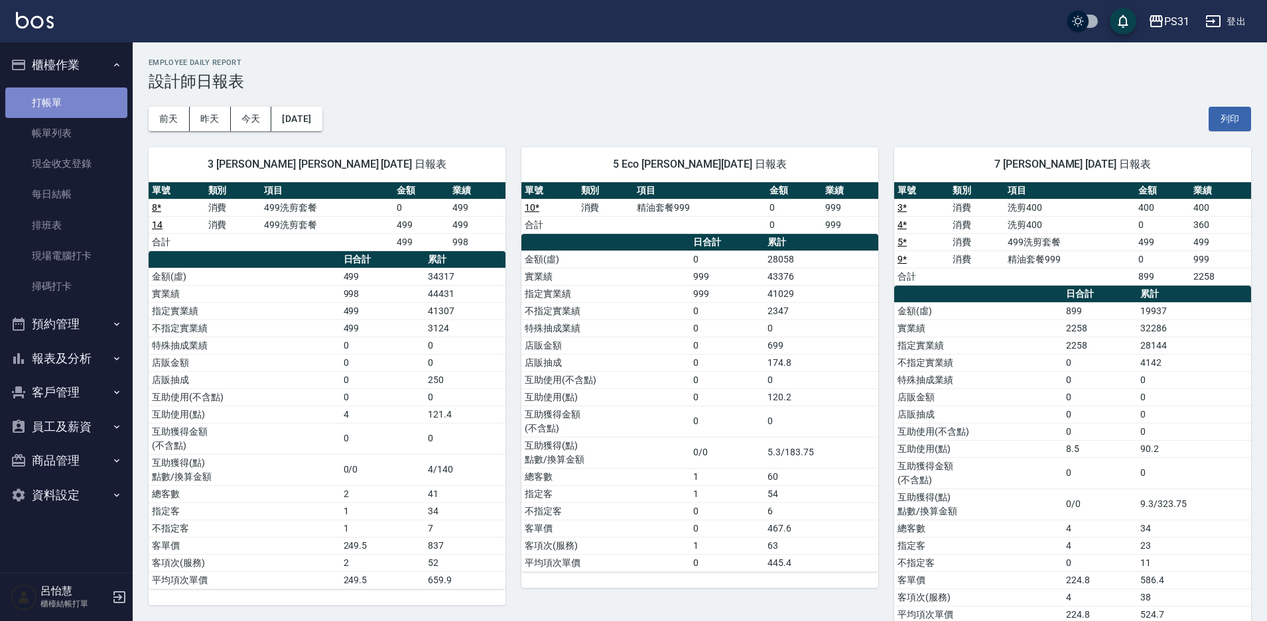
click at [71, 107] on link "打帳單" at bounding box center [66, 103] width 122 height 31
